Goal: Task Accomplishment & Management: Manage account settings

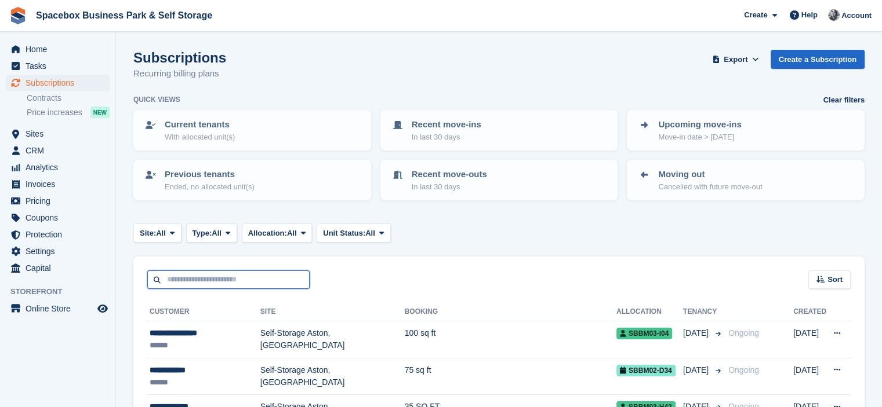
click at [218, 271] on input "text" at bounding box center [228, 280] width 162 height 19
type input "******"
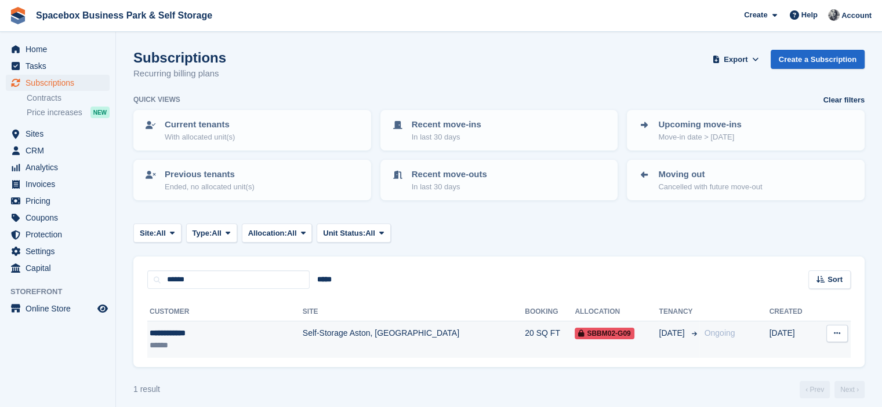
click at [360, 332] on td "Self-Storage Aston, [GEOGRAPHIC_DATA]" at bounding box center [414, 340] width 222 height 37
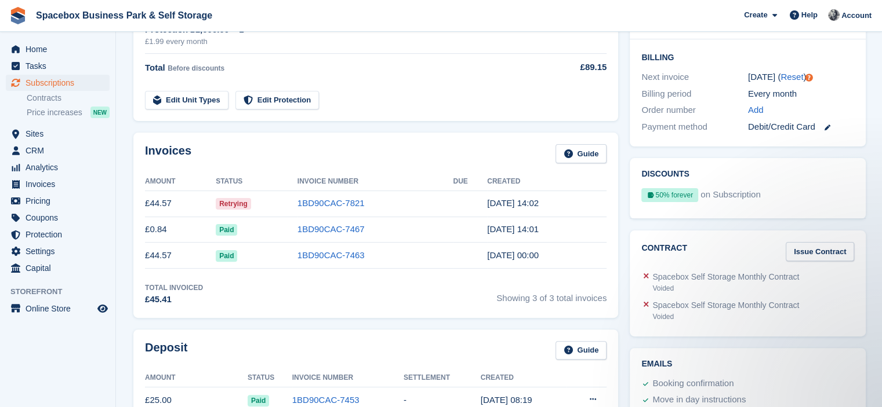
scroll to position [329, 0]
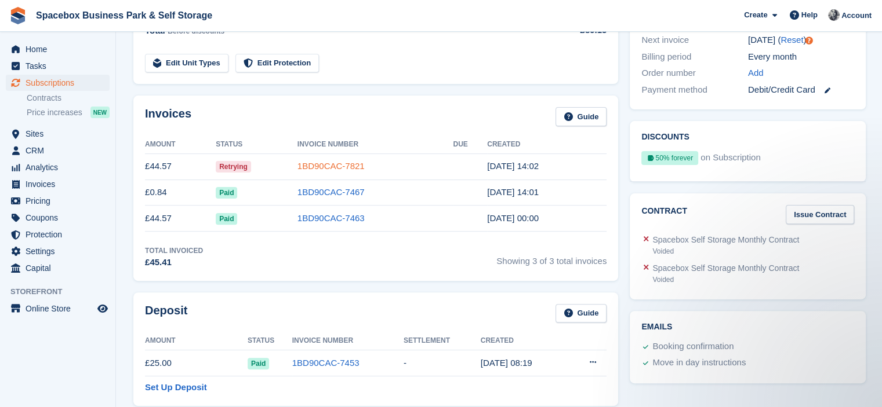
click at [334, 168] on link "1BD90CAC-7821" at bounding box center [330, 166] width 67 height 10
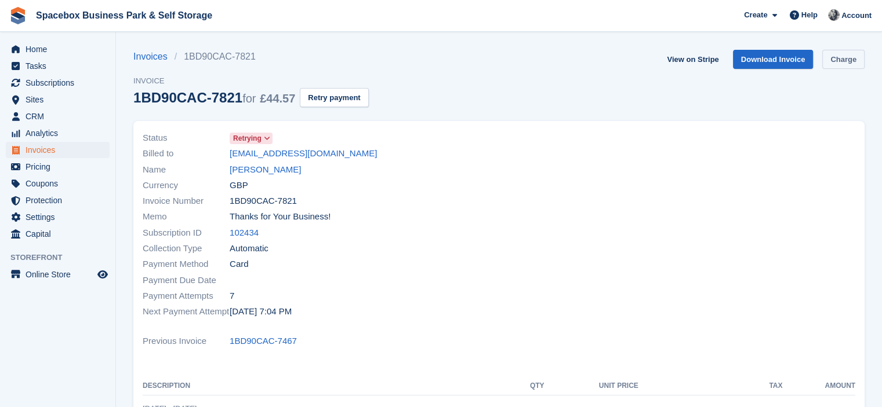
click at [831, 61] on link "Charge" at bounding box center [843, 59] width 42 height 19
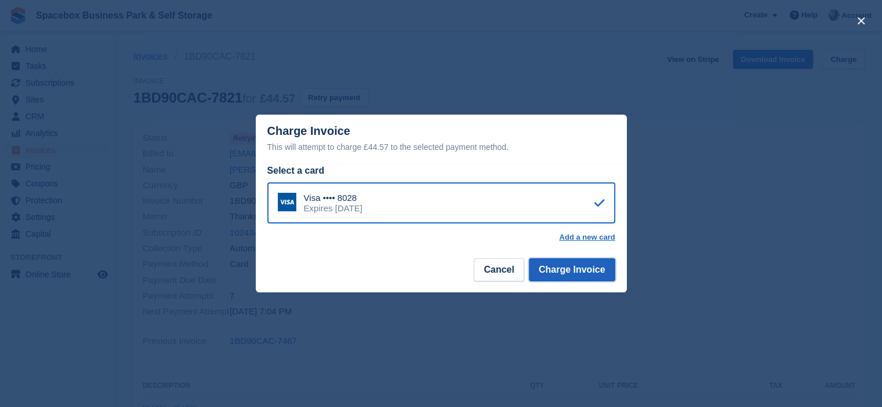
click at [584, 281] on button "Charge Invoice" at bounding box center [572, 269] width 86 height 23
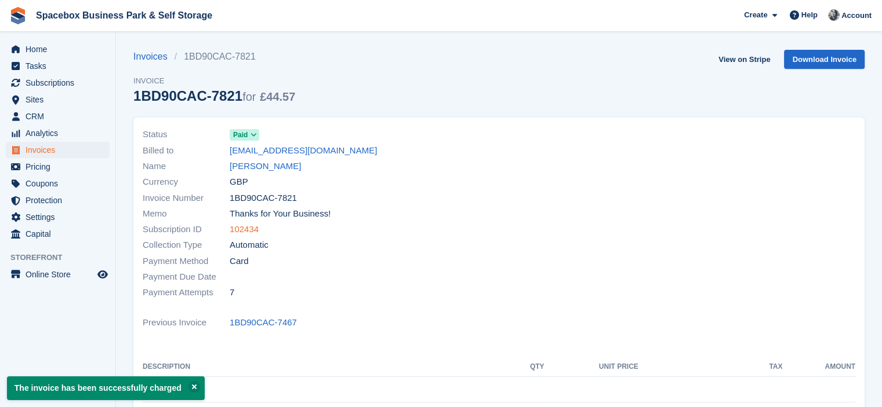
click at [247, 227] on link "102434" at bounding box center [244, 229] width 29 height 13
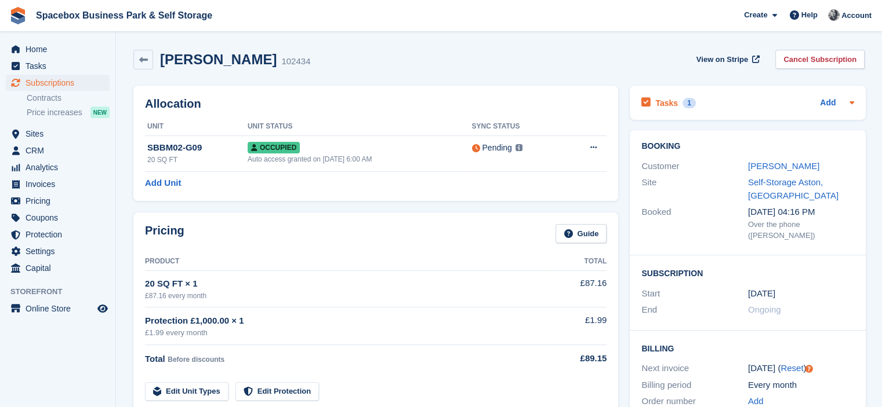
click at [740, 104] on div "Tasks 1 Add" at bounding box center [747, 103] width 213 height 16
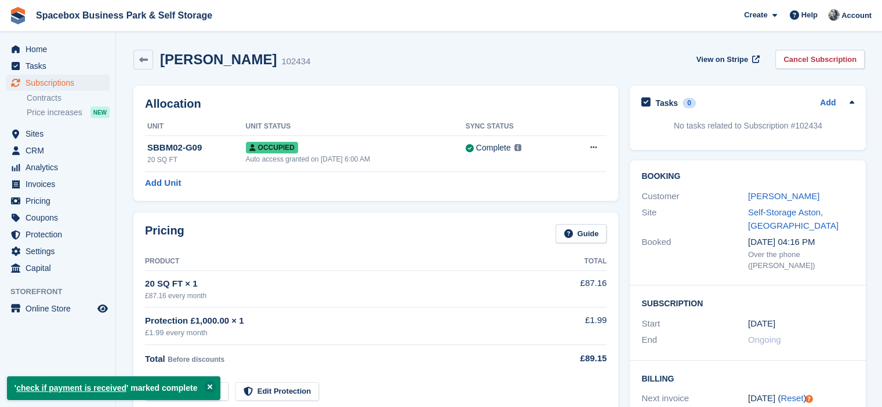
click at [560, 119] on th "Sync Status" at bounding box center [514, 127] width 99 height 19
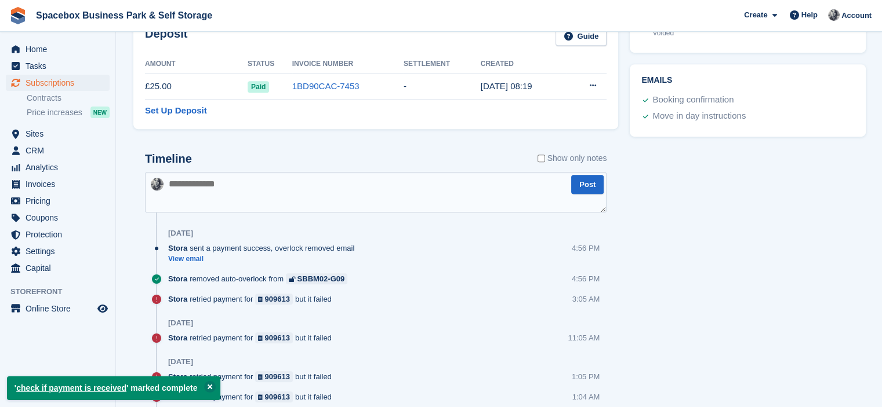
scroll to position [657, 0]
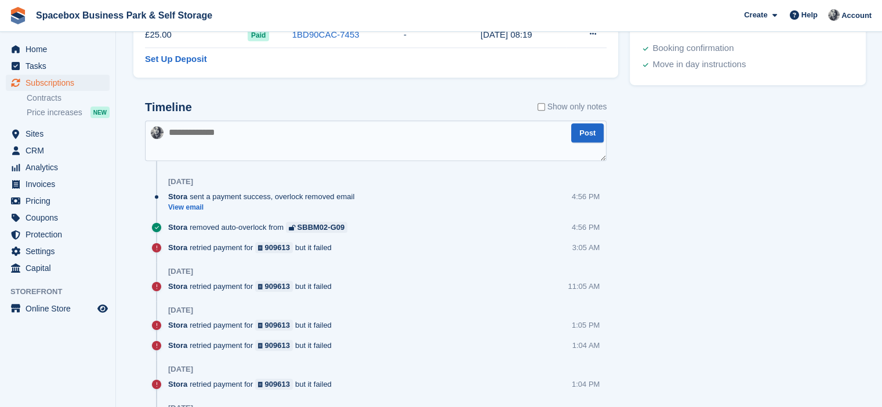
click at [443, 135] on textarea at bounding box center [375, 141] width 461 height 41
type textarea "*"
type textarea "**********"
